Goal: Check status: Check status

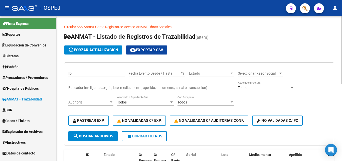
click at [92, 87] on input "Buscador Inteligente ...(gtin, lote, medicamento, apellido, documento, serial o…" at bounding box center [151, 87] width 166 height 4
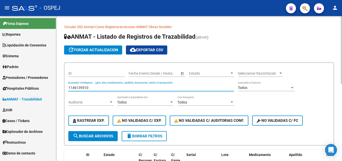
type input "1146139510"
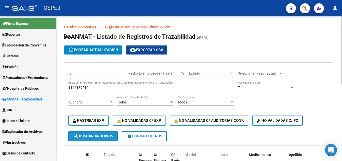
click at [96, 135] on span "search Buscar Archivos" at bounding box center [93, 136] width 40 height 5
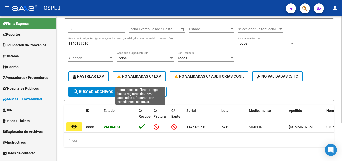
scroll to position [51, 0]
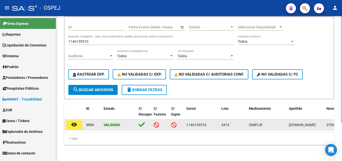
click at [79, 120] on button "remove_red_eye" at bounding box center [74, 124] width 16 height 9
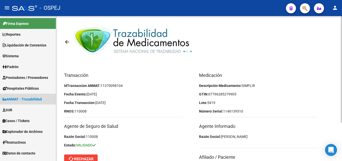
click at [38, 99] on span "ANMAT - Trazabilidad" at bounding box center [22, 99] width 39 height 6
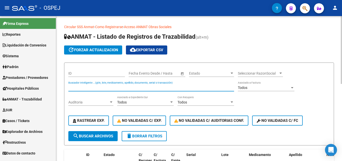
click at [86, 88] on input "Buscador Inteligente ...(gtin, lote, medicamento, apellido, documento, serial o…" at bounding box center [151, 87] width 166 height 4
type input "4000RVSHX0R4P0"
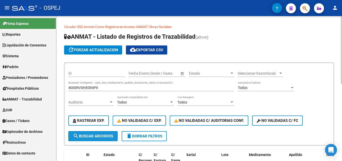
click at [78, 134] on mat-icon "search" at bounding box center [76, 136] width 6 height 6
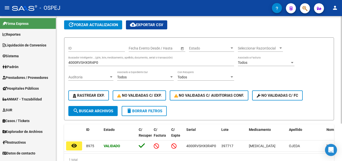
scroll to position [50, 0]
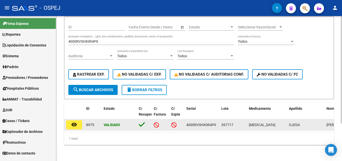
click at [72, 124] on button "remove_red_eye" at bounding box center [74, 124] width 16 height 9
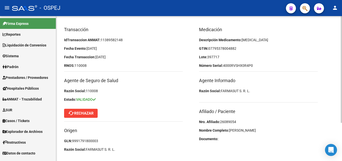
scroll to position [50, 0]
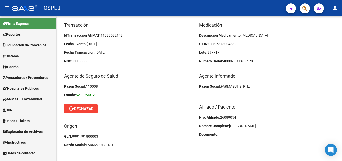
click at [26, 99] on span "ANMAT - Trazabilidad" at bounding box center [22, 99] width 39 height 6
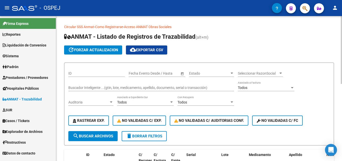
click at [83, 85] on div "Buscador Inteligente ...(gtin, lote, medicamento, apellido, documento, serial o…" at bounding box center [151, 86] width 166 height 10
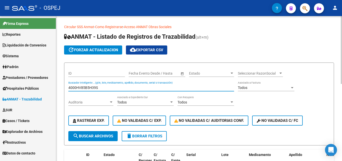
type input "4000HV85B5H39S"
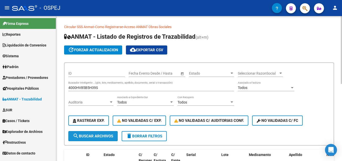
click at [105, 137] on span "search Buscar Archivos" at bounding box center [93, 136] width 40 height 5
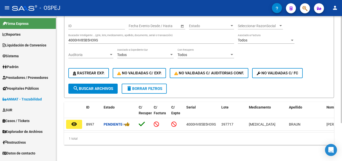
scroll to position [51, 0]
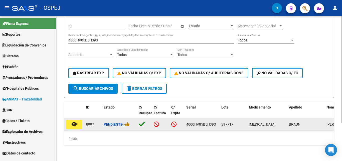
click at [76, 121] on mat-icon "remove_red_eye" at bounding box center [74, 124] width 6 height 6
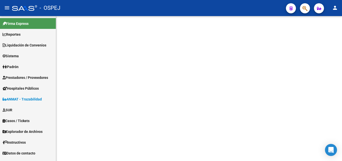
click at [76, 119] on mat-sidenav-content at bounding box center [199, 88] width 286 height 145
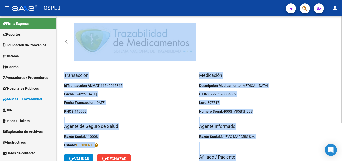
click at [276, 59] on mat-toolbar "arrow_back" at bounding box center [199, 50] width 270 height 44
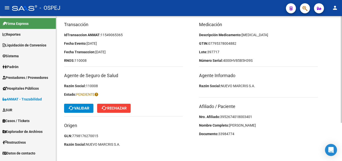
scroll to position [52, 0]
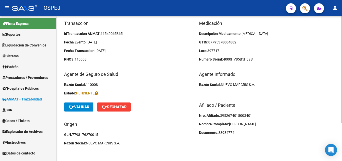
click at [235, 116] on span "3952674018003401" at bounding box center [236, 115] width 32 height 4
copy span "3952674018003401"
click at [230, 116] on span "3952674018003401" at bounding box center [236, 115] width 32 height 4
click at [12, 96] on span "ANMAT - Trazabilidad" at bounding box center [22, 99] width 39 height 6
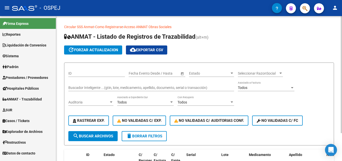
scroll to position [35, 0]
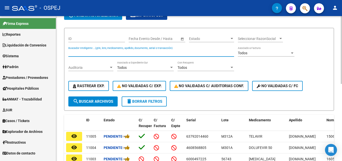
click at [79, 53] on input "Buscador Inteligente ...(gtin, lote, medicamento, apellido, documento, serial o…" at bounding box center [151, 53] width 166 height 4
type input "4000FQMNWQ148J"
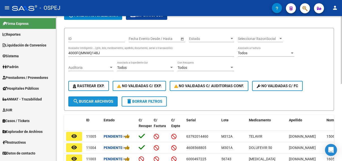
click at [98, 99] on span "search Buscar Archivos" at bounding box center [93, 101] width 40 height 5
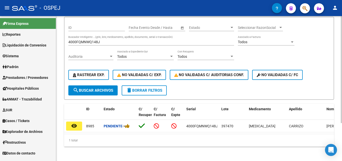
scroll to position [51, 0]
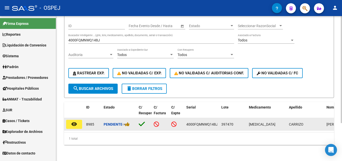
click at [75, 121] on mat-icon "remove_red_eye" at bounding box center [74, 124] width 6 height 6
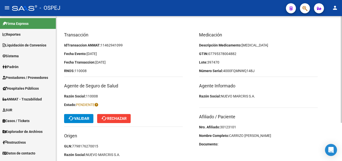
scroll to position [52, 0]
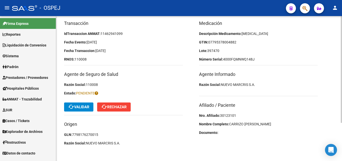
click at [234, 117] on span "30123101" at bounding box center [228, 115] width 16 height 4
copy span "30123101"
click at [80, 108] on span "cached Validar" at bounding box center [78, 107] width 21 height 5
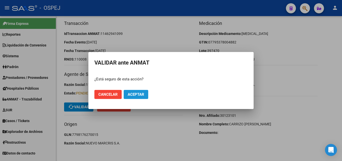
click at [140, 96] on span "Aceptar" at bounding box center [136, 94] width 17 height 5
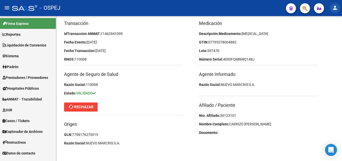
click at [336, 7] on mat-icon "person" at bounding box center [335, 8] width 6 height 6
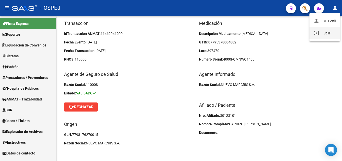
click at [324, 34] on button "exit_to_app Salir" at bounding box center [325, 33] width 31 height 12
